Goal: Information Seeking & Learning: Learn about a topic

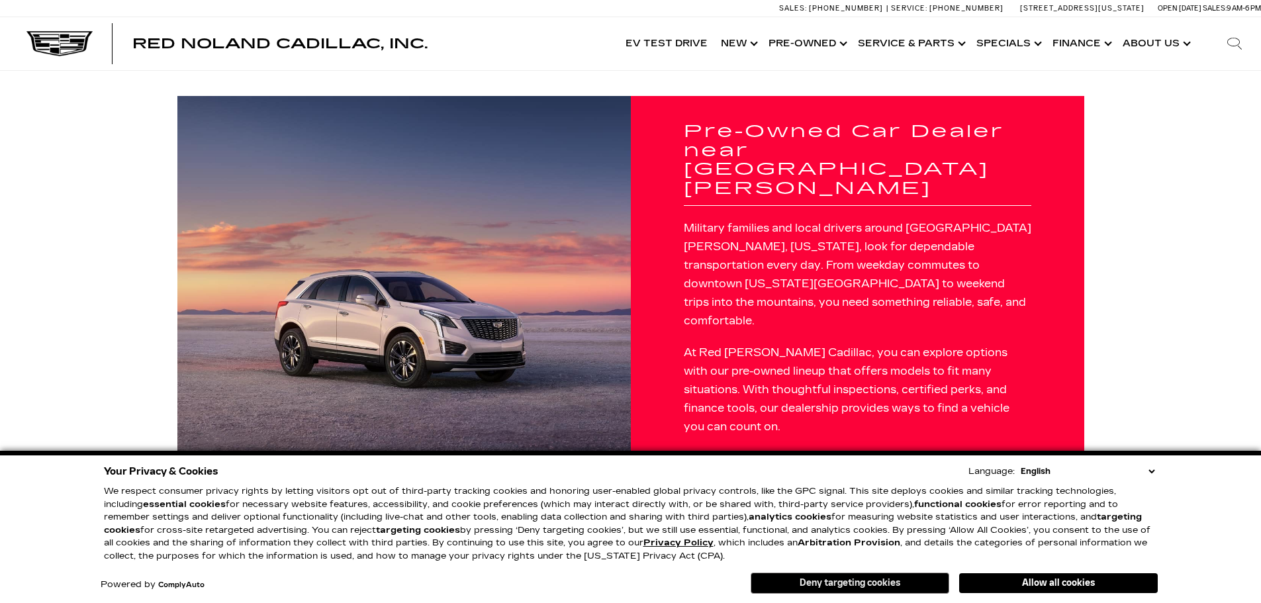
click at [879, 583] on button "Deny targeting cookies" at bounding box center [850, 583] width 199 height 21
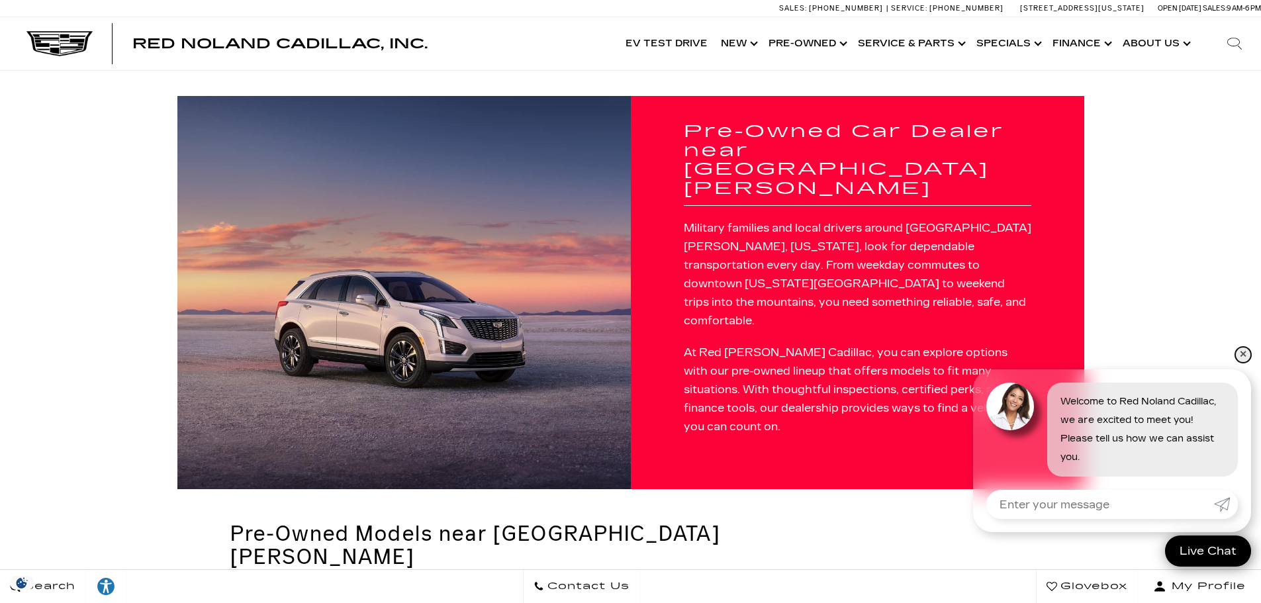
click at [1247, 354] on link "✕" at bounding box center [1243, 355] width 16 height 16
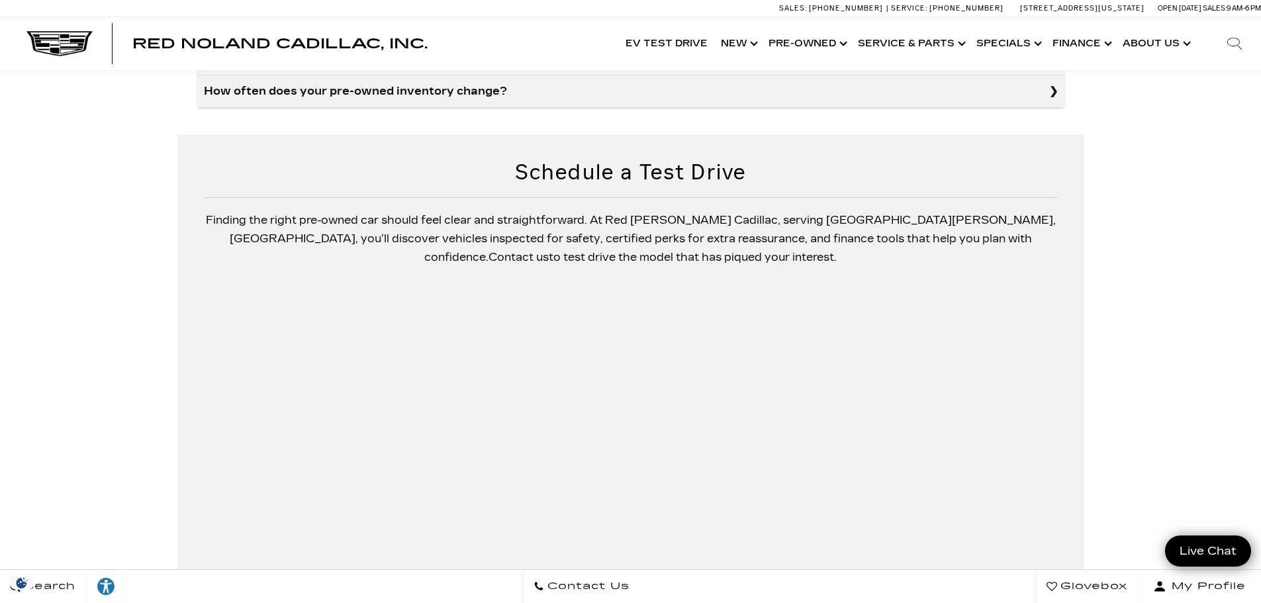
scroll to position [1589, 0]
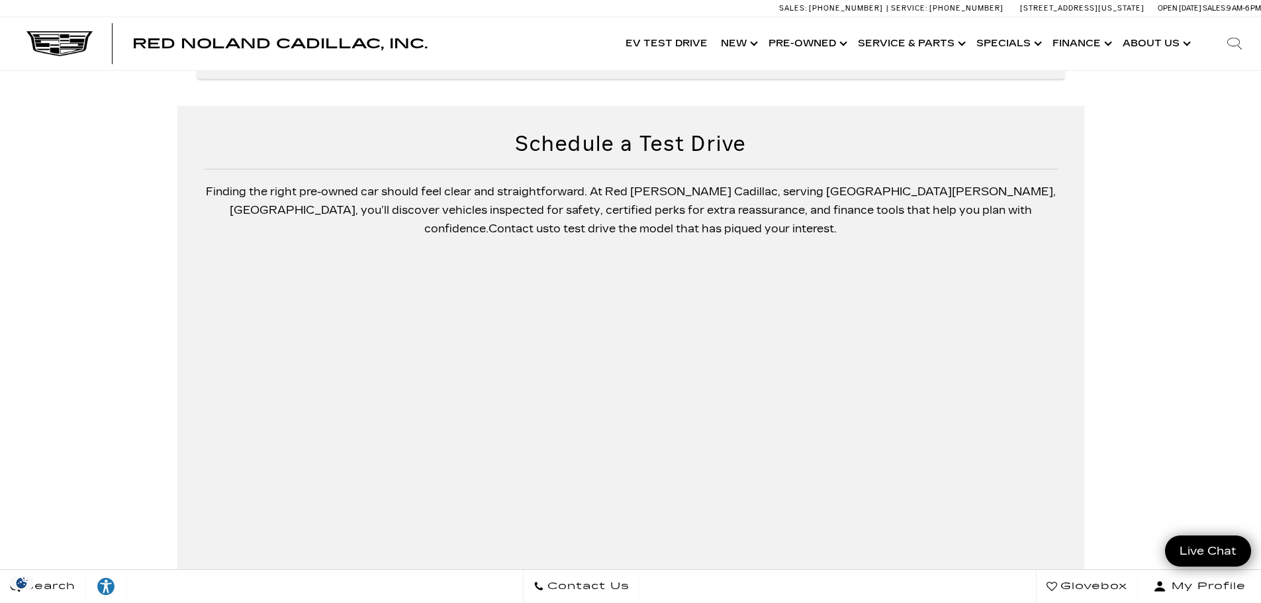
click at [263, 591] on link "Source: Edmunds" at bounding box center [255, 597] width 146 height 13
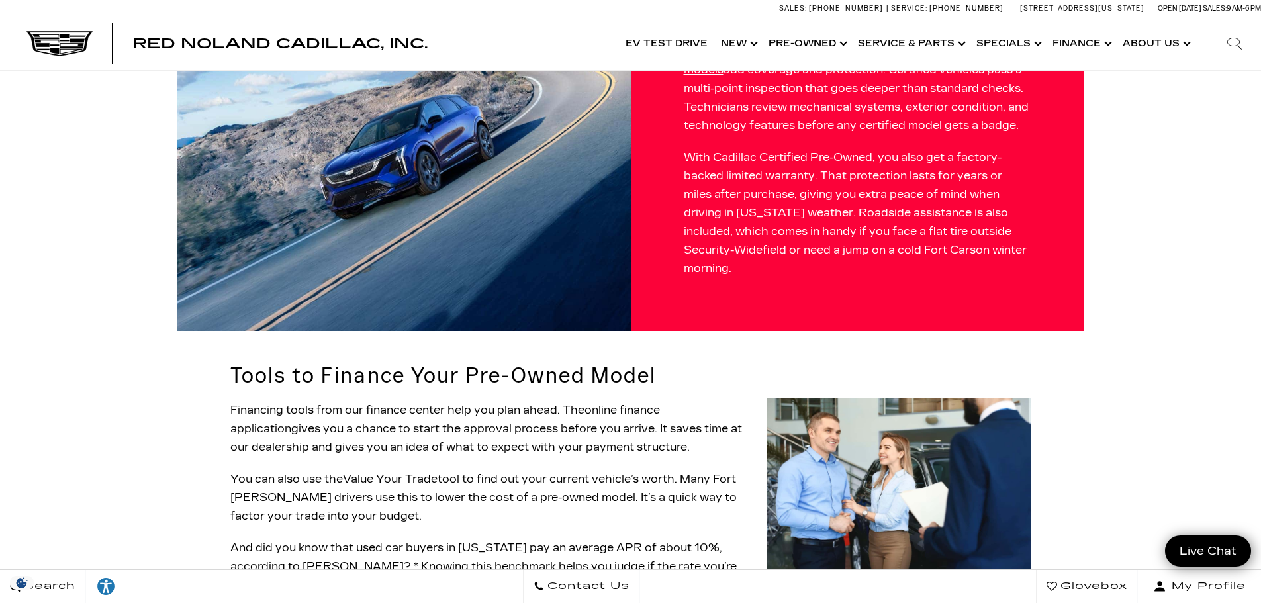
scroll to position [1191, 0]
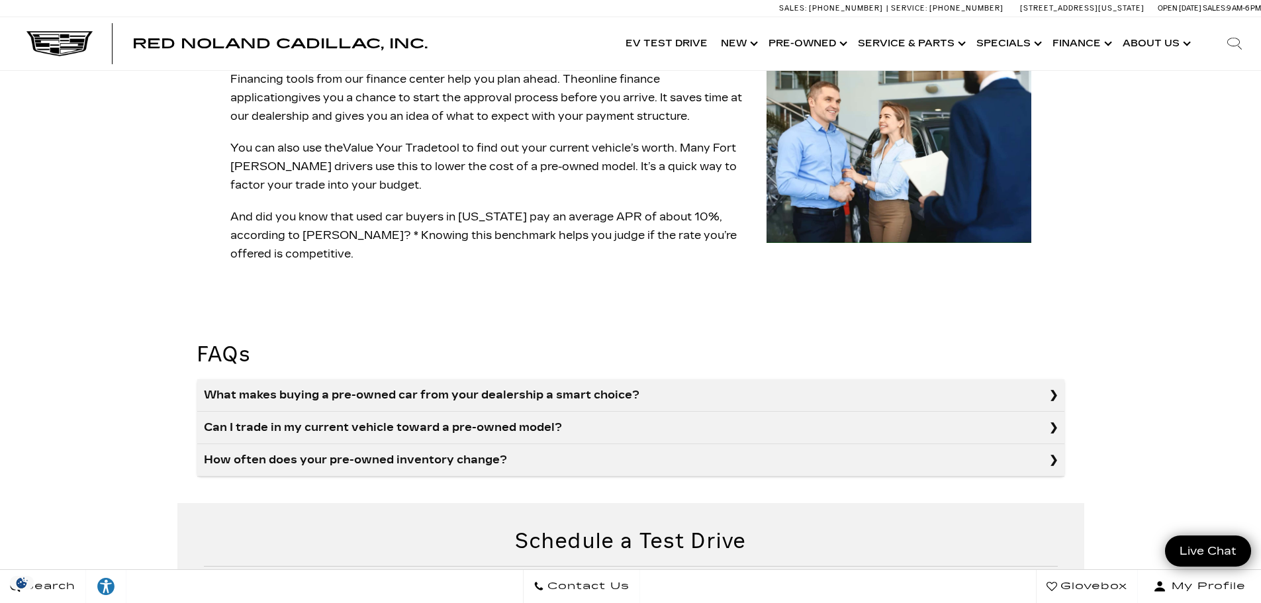
click at [477, 379] on summary "What makes buying a pre-owned car from your dealership a smart choice?" at bounding box center [630, 395] width 867 height 32
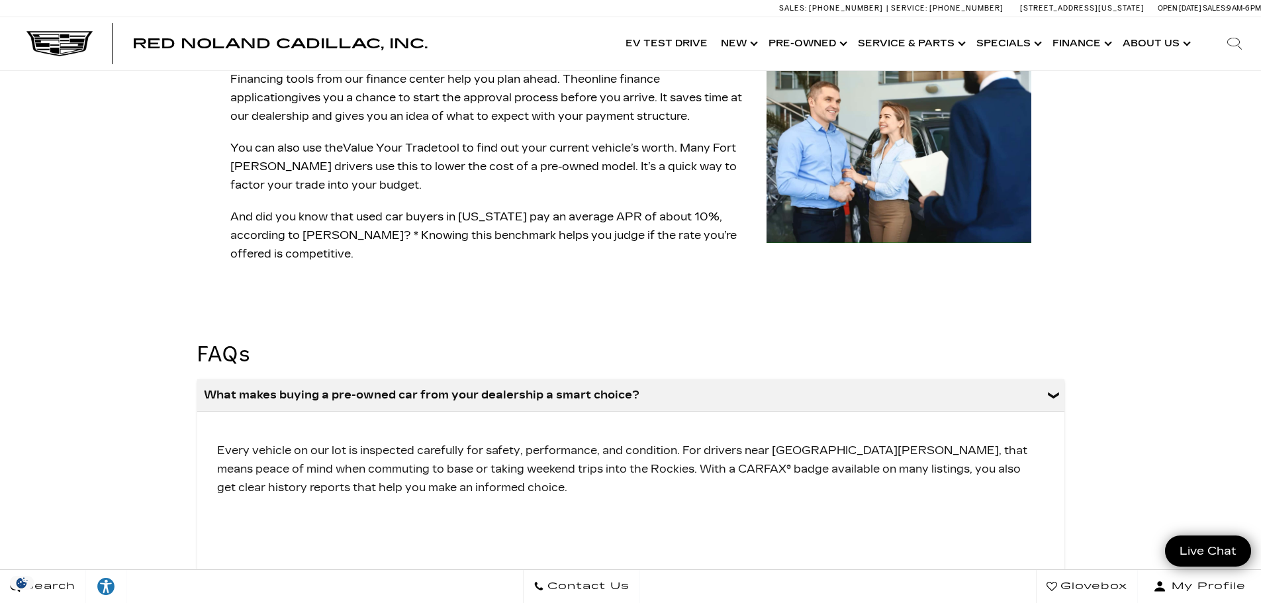
click at [558, 580] on summary "Can I trade in my current vehicle toward a pre-owned model?" at bounding box center [630, 596] width 867 height 32
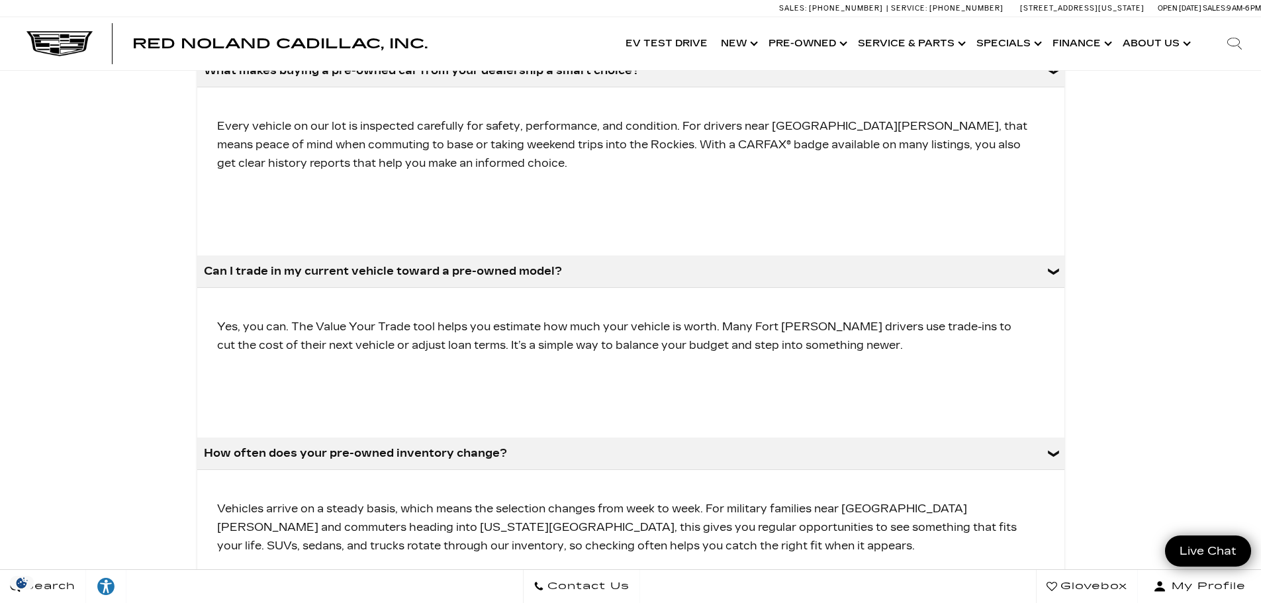
scroll to position [1853, 0]
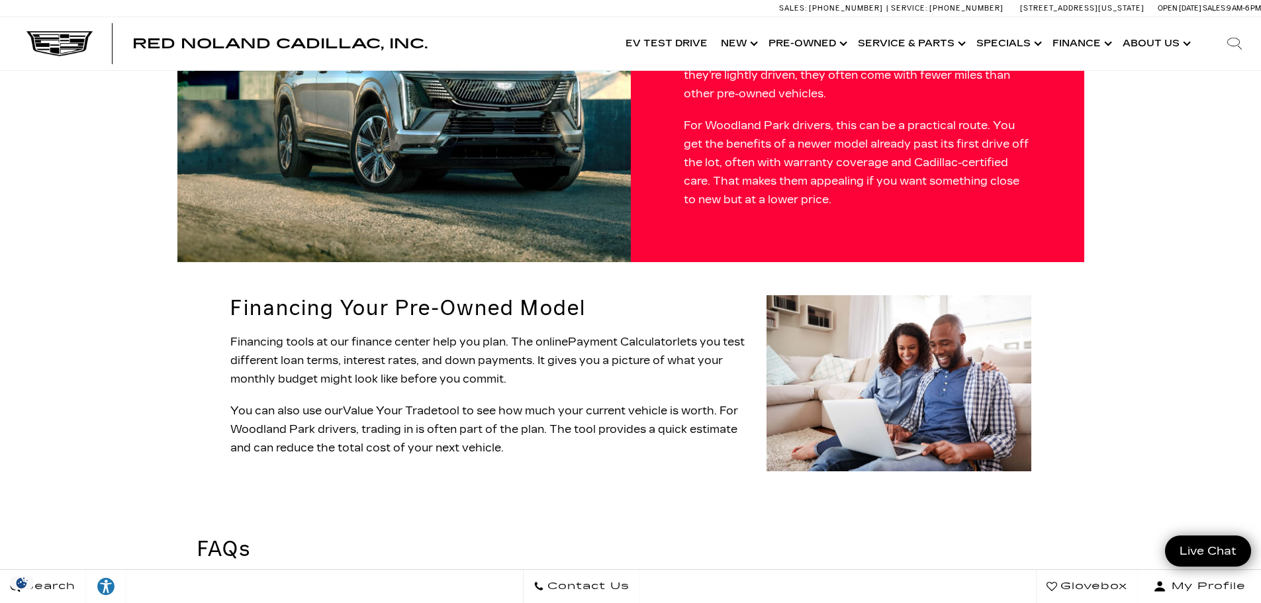
scroll to position [1059, 0]
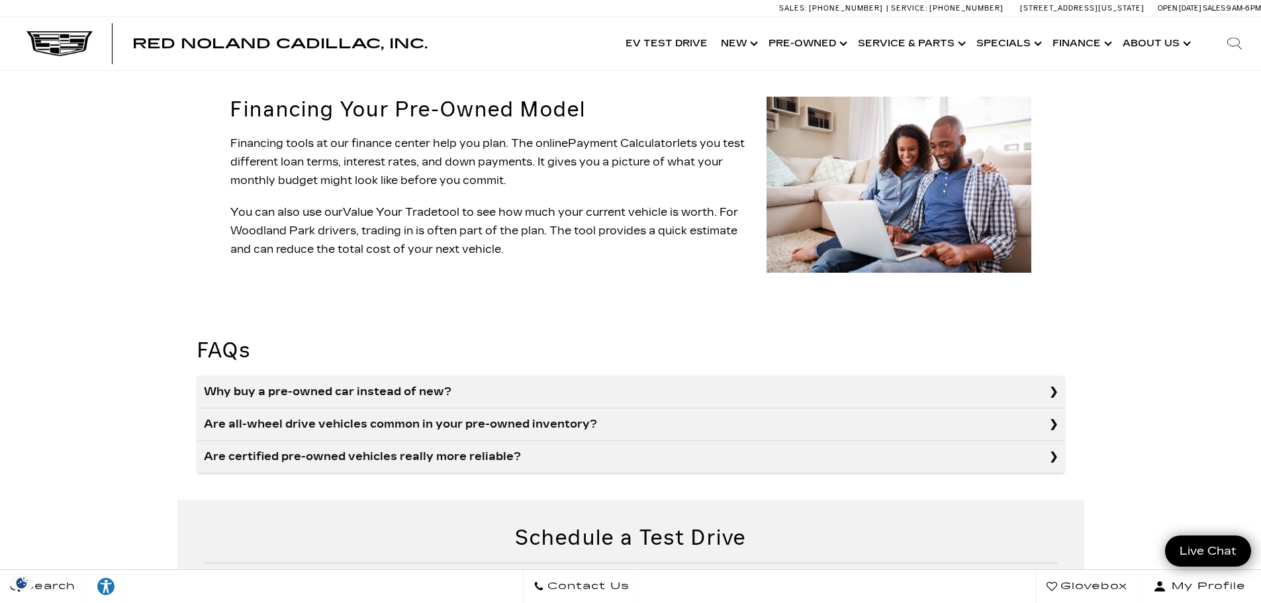
click at [399, 376] on summary "Why buy a pre-owned car instead of new?" at bounding box center [630, 392] width 867 height 32
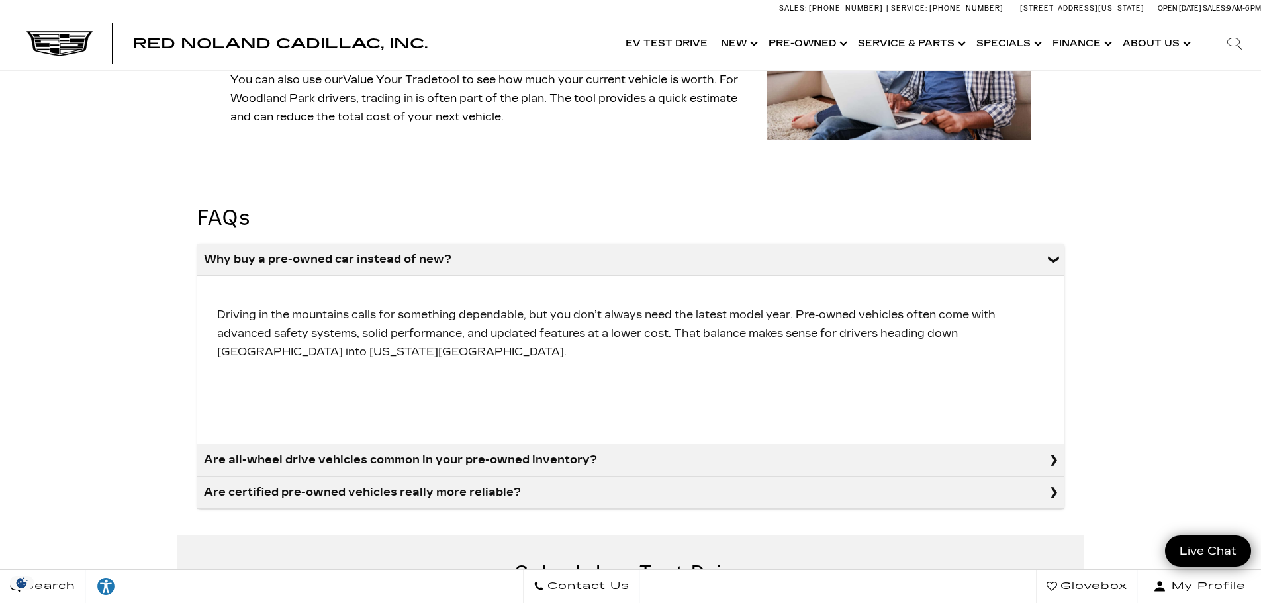
click at [560, 444] on summary "Are all-wheel drive vehicles common in your pre-owned inventory?" at bounding box center [630, 460] width 867 height 32
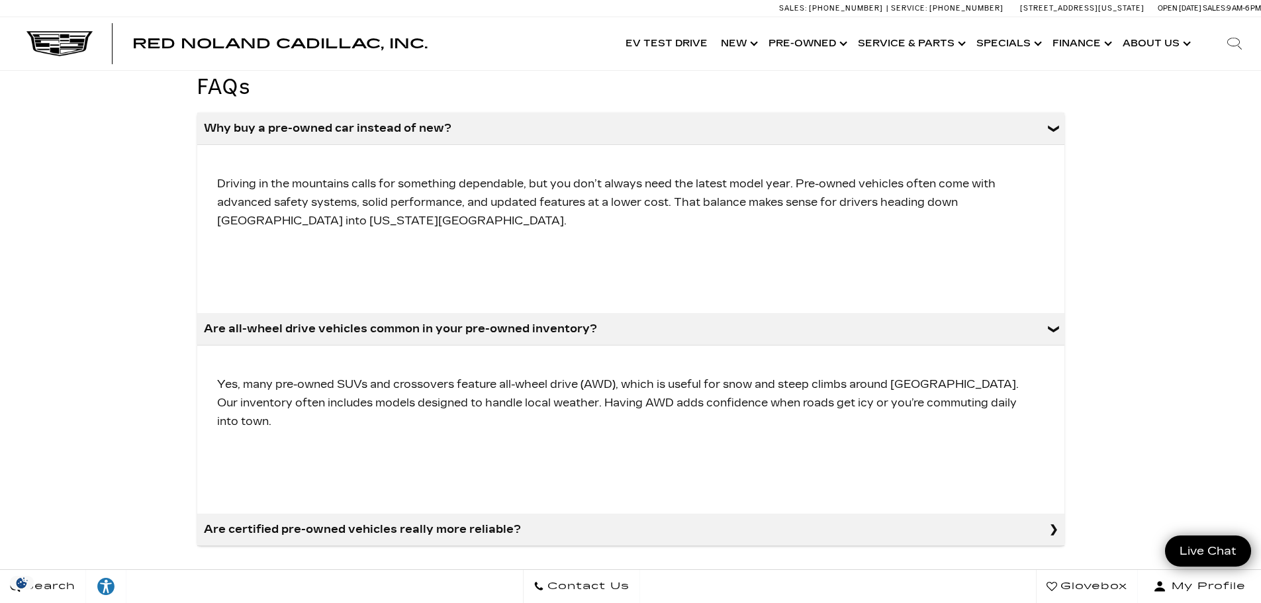
scroll to position [1324, 0]
click at [473, 512] on summary "Are certified pre-owned vehicles really more reliable?" at bounding box center [630, 528] width 867 height 32
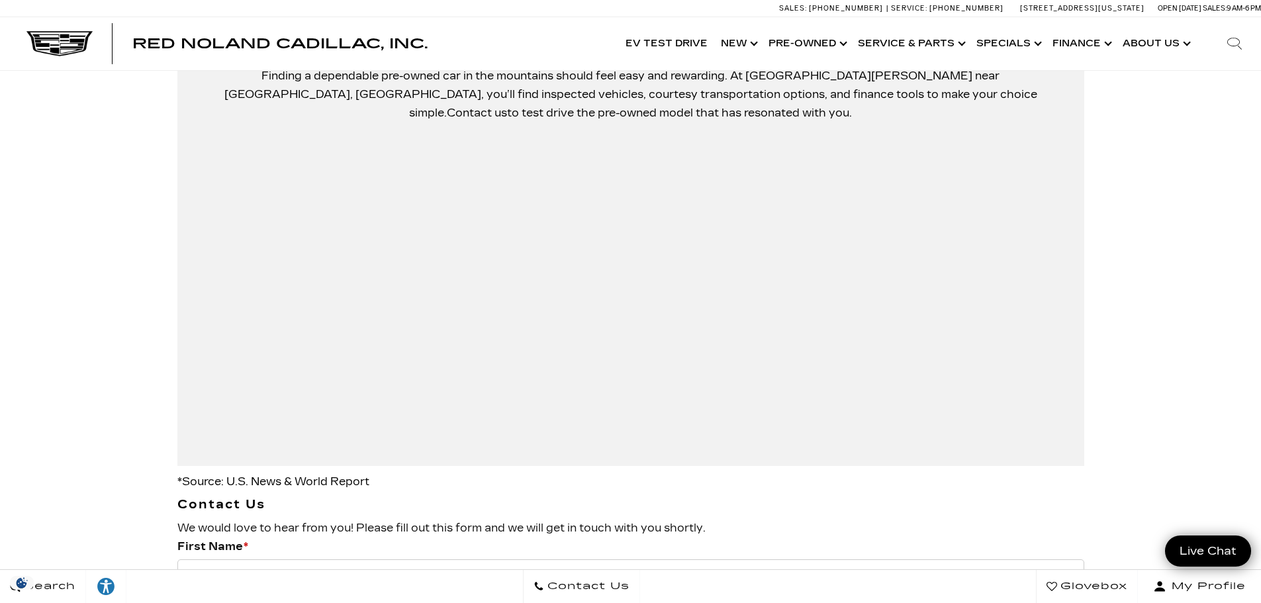
scroll to position [2118, 0]
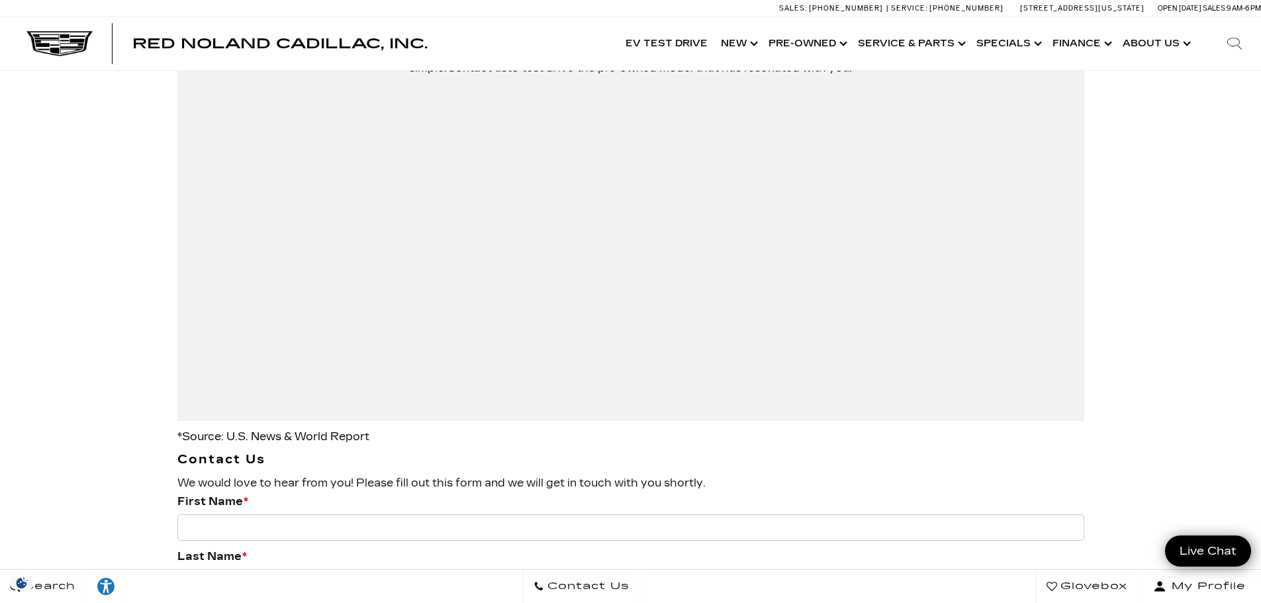
click at [275, 428] on p "* Source: U.S. News & World Report" at bounding box center [630, 437] width 907 height 19
click at [271, 430] on link "Source: U.S. News & World Report" at bounding box center [275, 436] width 187 height 13
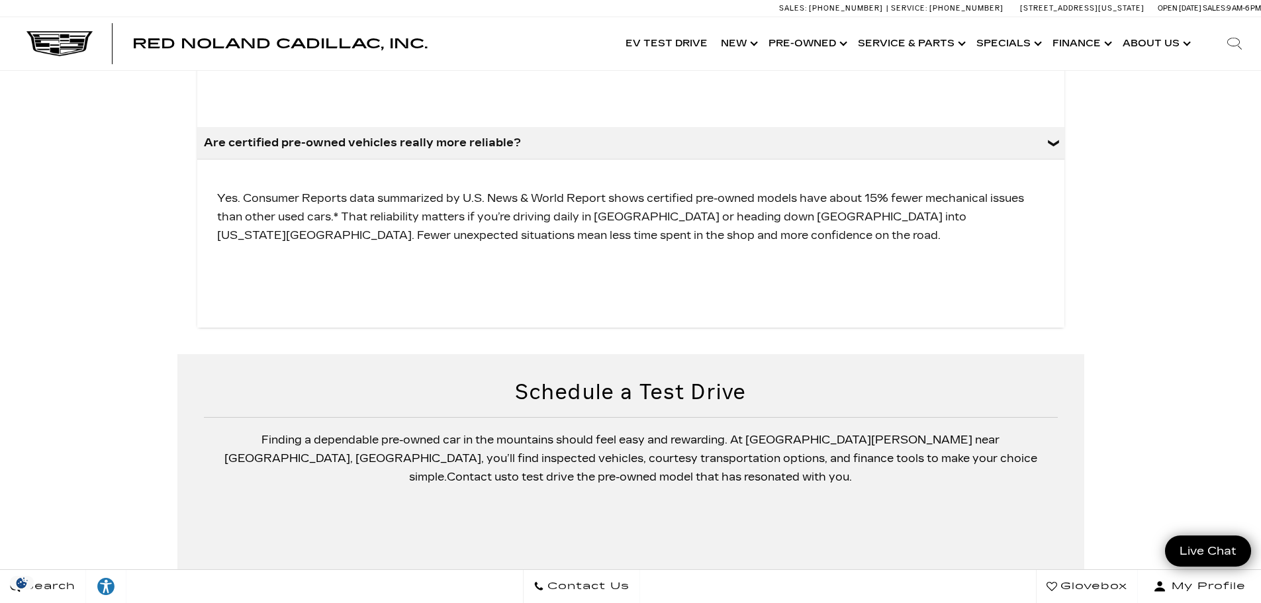
scroll to position [1721, 0]
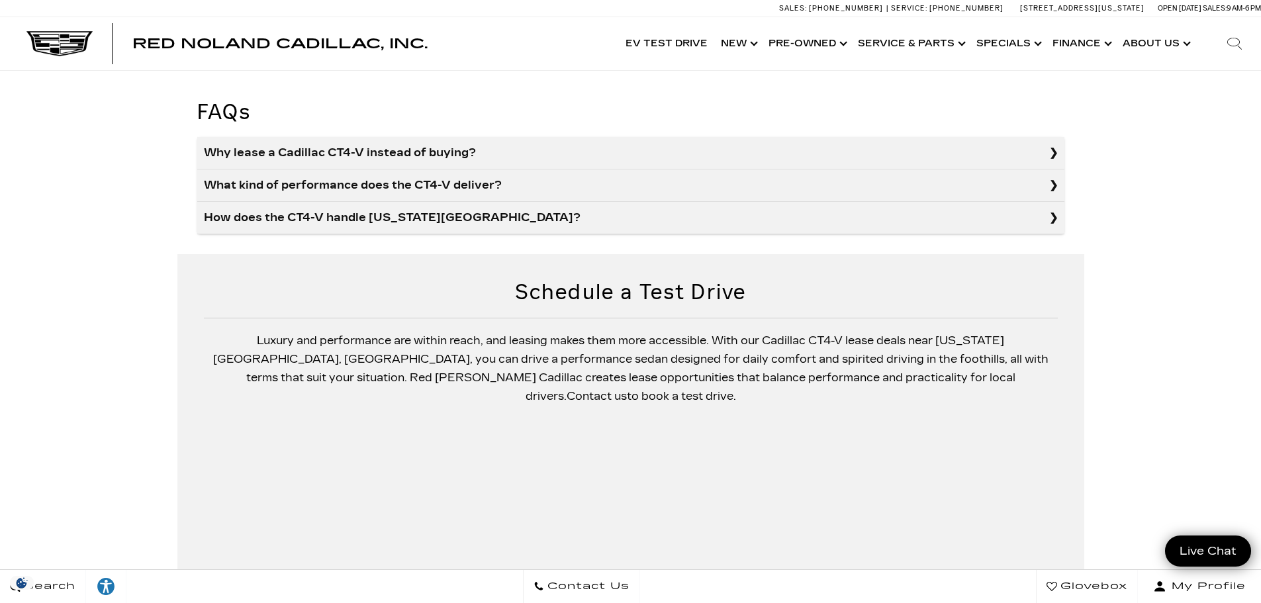
scroll to position [1655, 0]
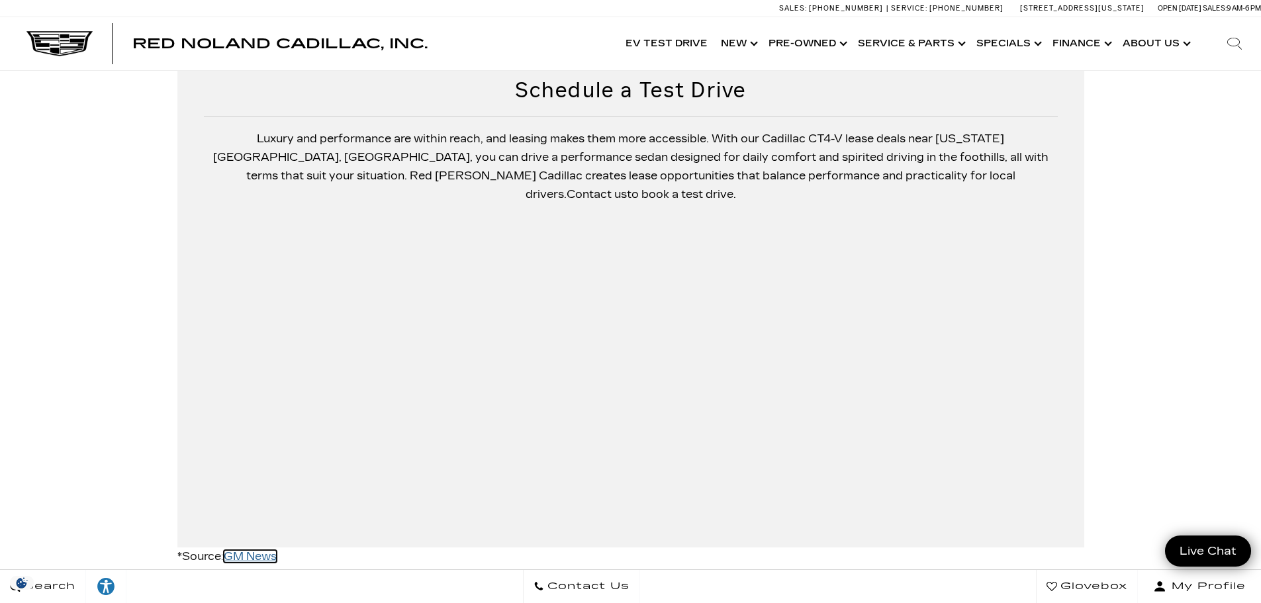
click at [257, 550] on link "GM News" at bounding box center [250, 556] width 53 height 13
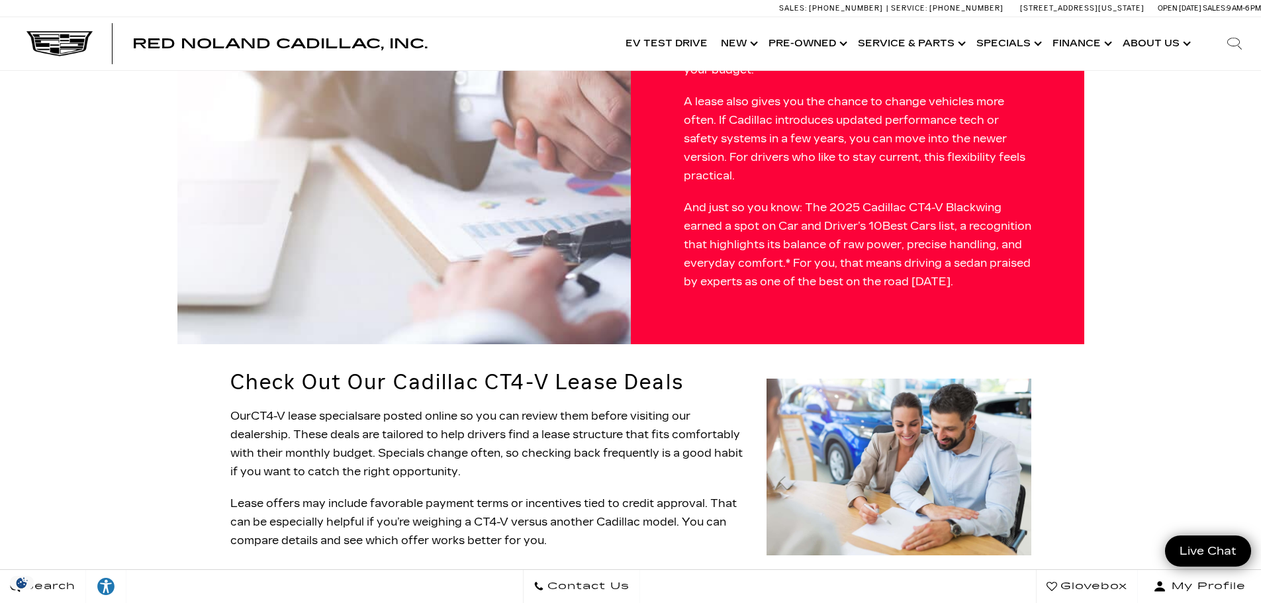
scroll to position [1191, 0]
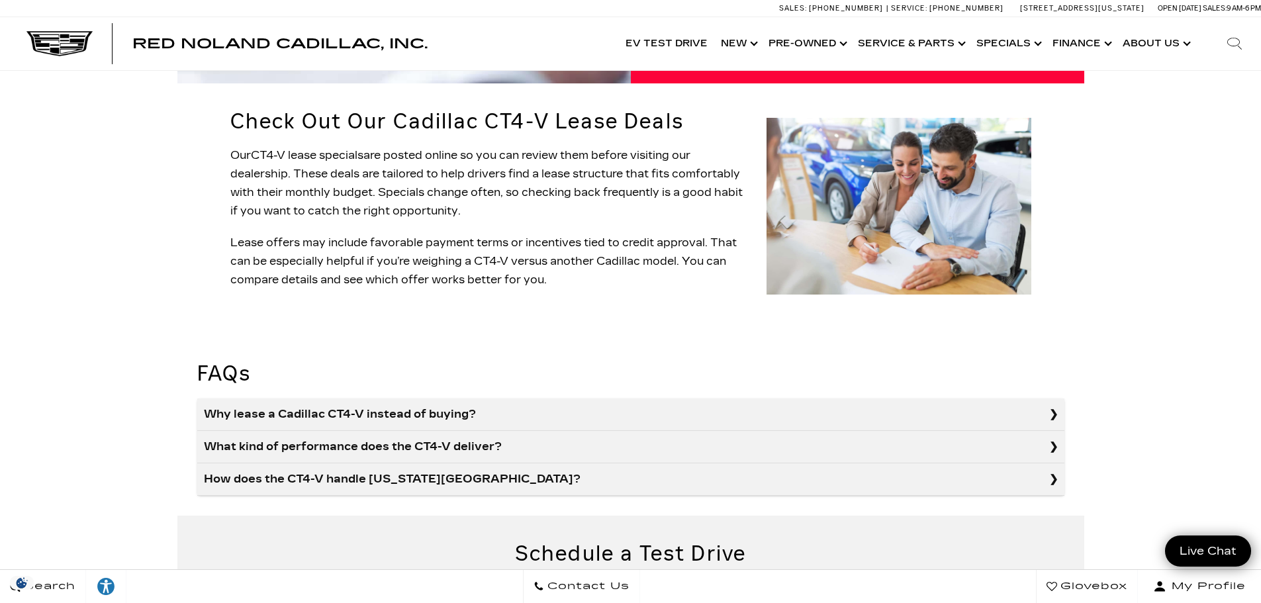
click at [293, 398] on summary "Why lease a Cadillac CT4-V instead of buying?" at bounding box center [630, 414] width 867 height 32
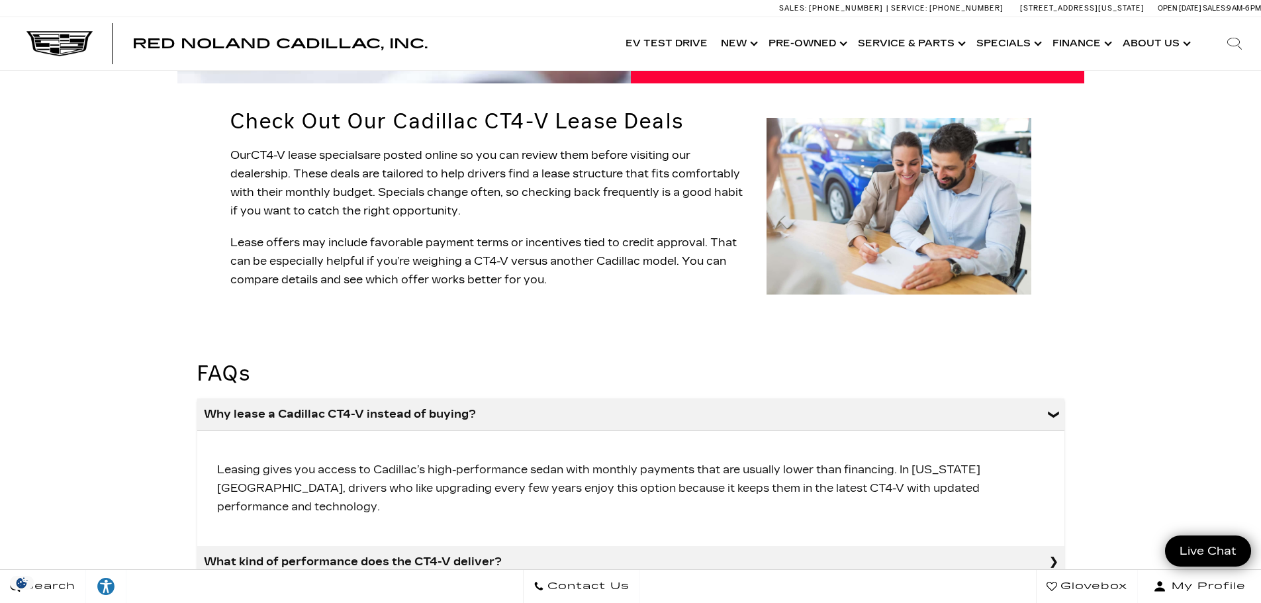
click at [496, 546] on summary "What kind of performance does the CT4-V deliver?" at bounding box center [630, 562] width 867 height 32
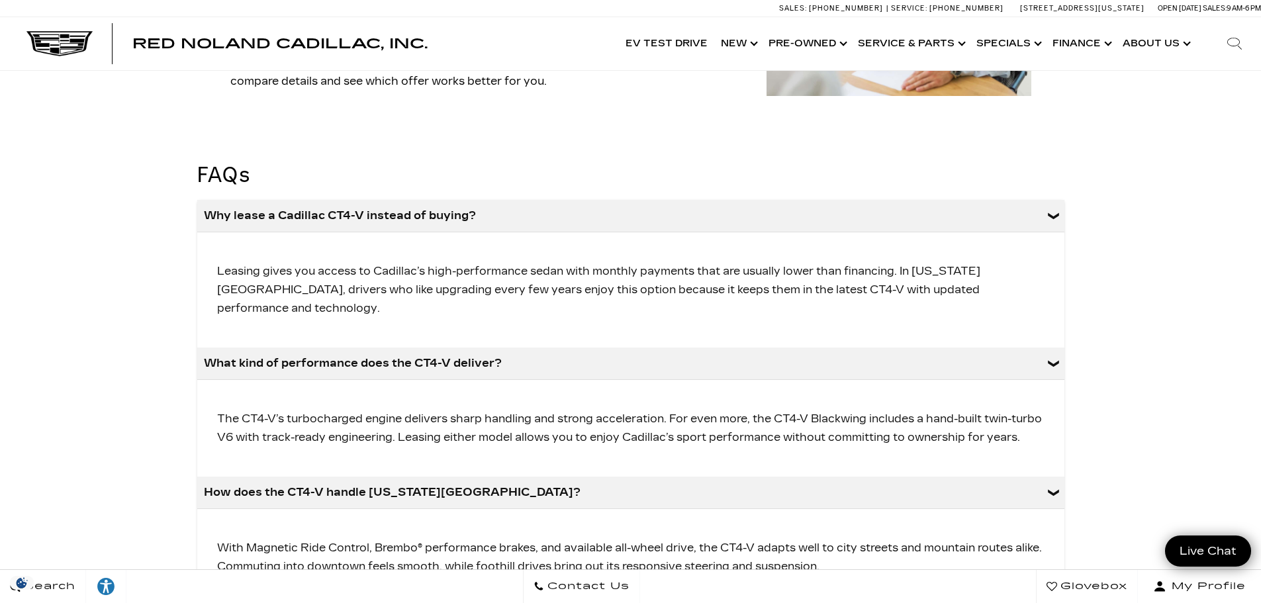
scroll to position [1721, 0]
